Goal: Transaction & Acquisition: Purchase product/service

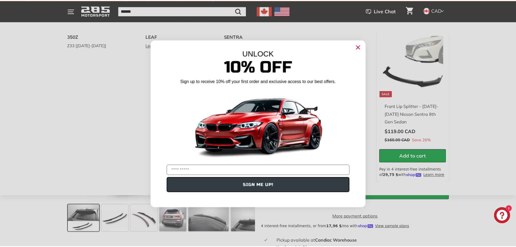
scroll to position [54, 0]
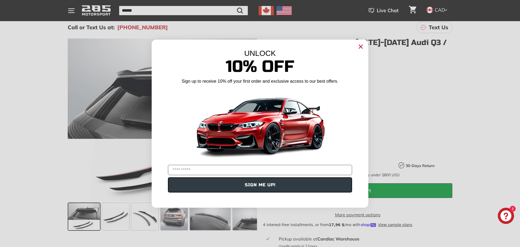
click at [359, 47] on circle "Close dialog" at bounding box center [361, 46] width 8 height 8
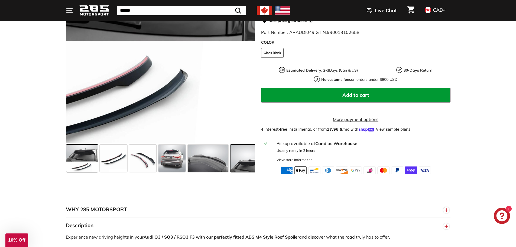
scroll to position [162, 0]
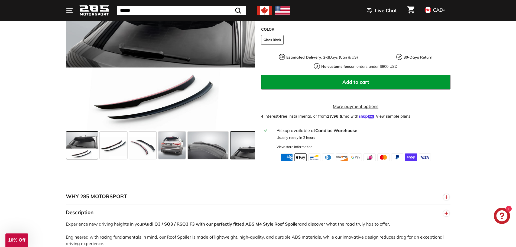
click at [237, 153] on span at bounding box center [246, 145] width 32 height 27
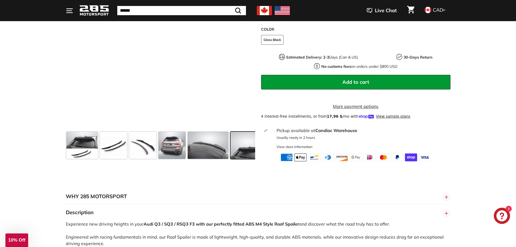
scroll to position [0, 37]
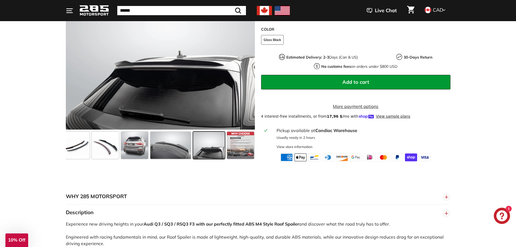
click at [211, 157] on span at bounding box center [209, 145] width 32 height 27
click at [182, 157] on span at bounding box center [170, 145] width 41 height 27
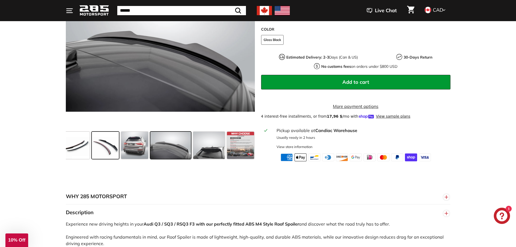
click at [108, 157] on span at bounding box center [105, 145] width 27 height 27
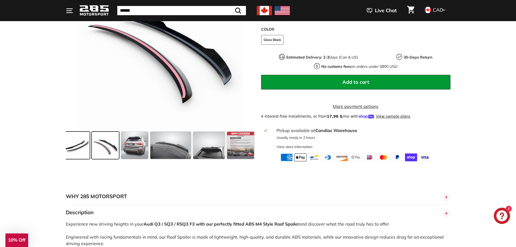
click at [85, 157] on span at bounding box center [76, 145] width 27 height 27
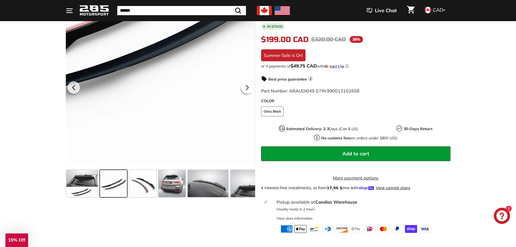
scroll to position [81, 0]
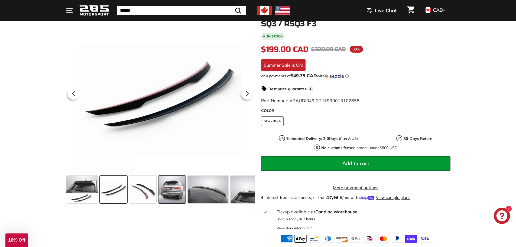
click at [168, 185] on span at bounding box center [171, 189] width 27 height 27
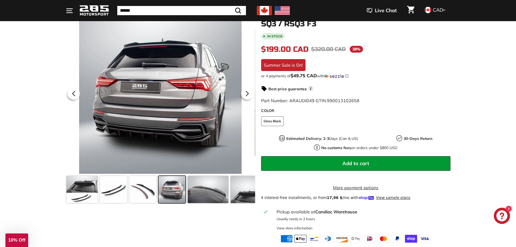
click at [453, 73] on div ".cls-1{fill:none;stroke:#000;stroke-miterlimit:10;stroke-width:2px} .cls-1{fill…" at bounding box center [258, 126] width 406 height 231
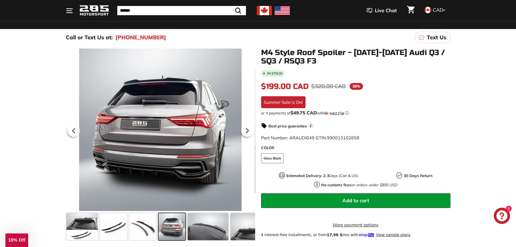
scroll to position [54, 0]
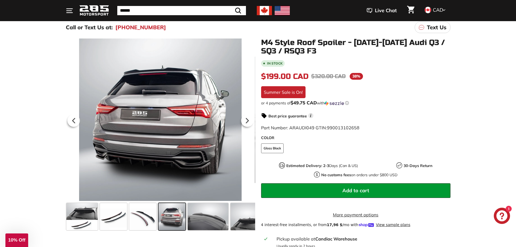
drag, startPoint x: 445, startPoint y: 2, endPoint x: 37, endPoint y: 87, distance: 416.9
click at [37, 87] on div ".cls-1{fill:none;stroke:#000;stroke-miterlimit:10;stroke-width:2px} .cls-1{fill…" at bounding box center [258, 153] width 516 height 234
